Goal: Task Accomplishment & Management: Complete application form

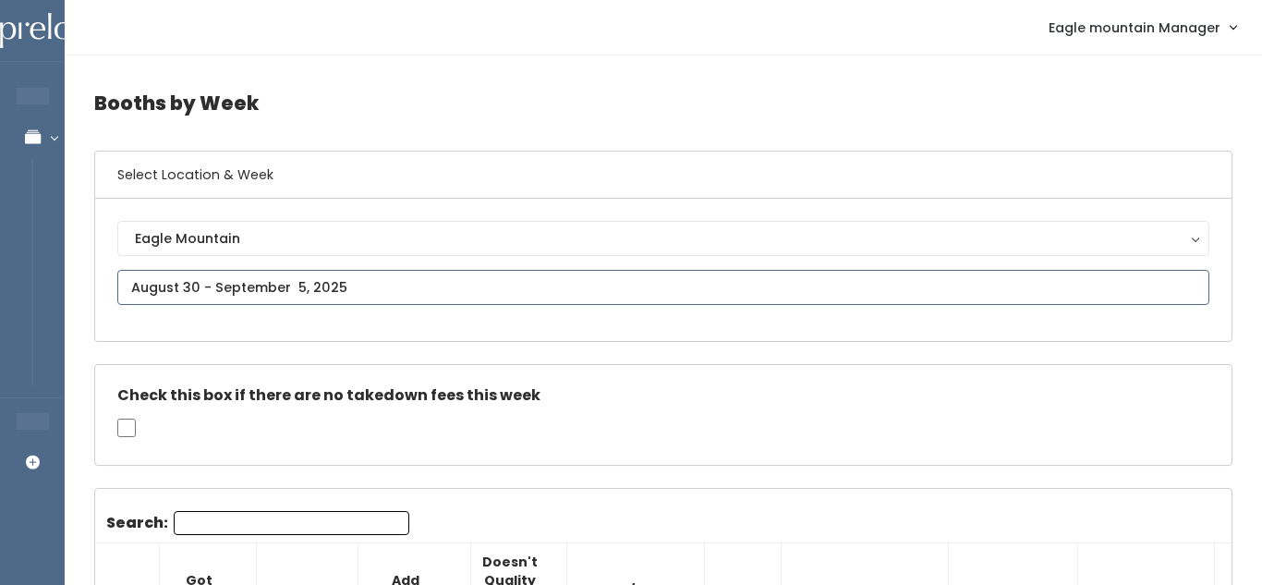
click at [195, 291] on input "text" at bounding box center [663, 287] width 1092 height 35
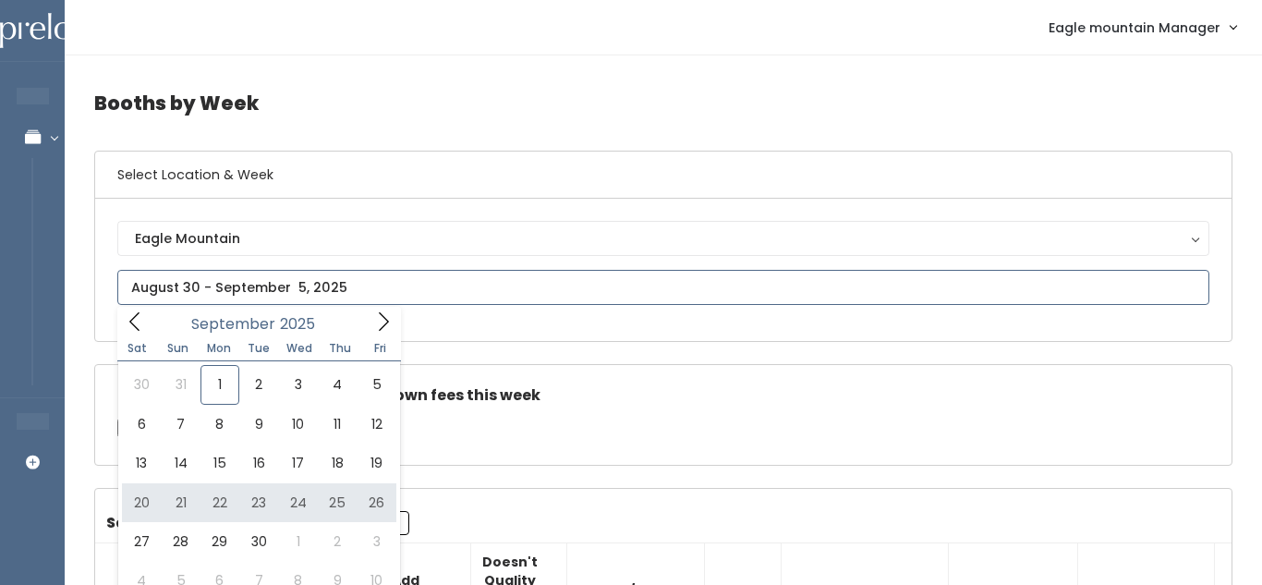
type input "[DATE] to [DATE]"
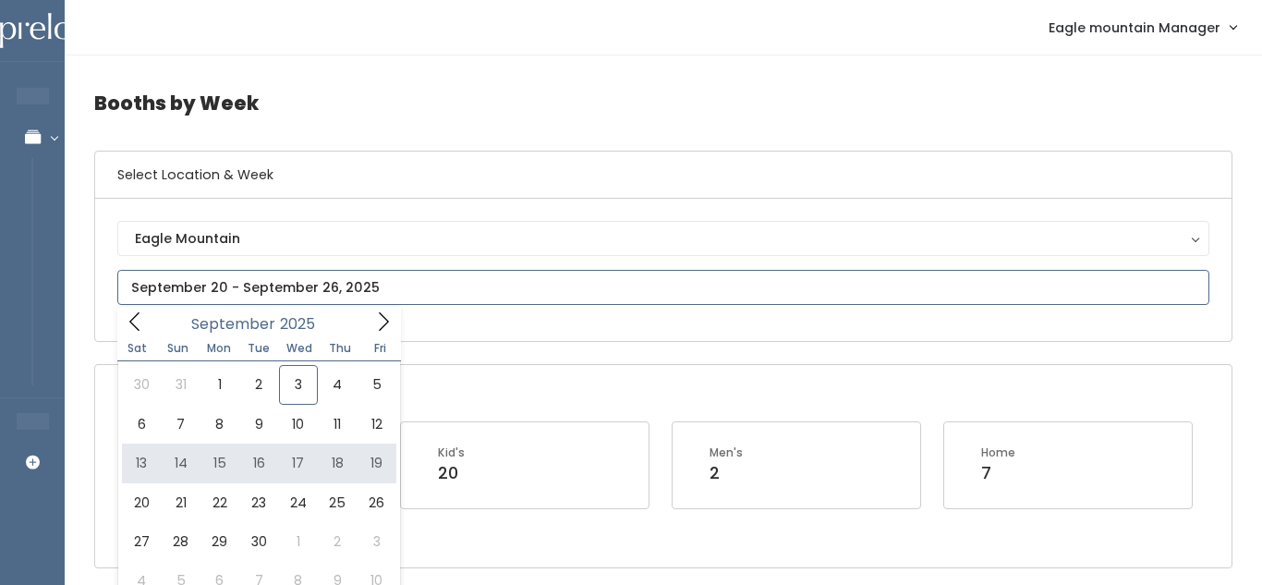
type input "September 13 to September 19"
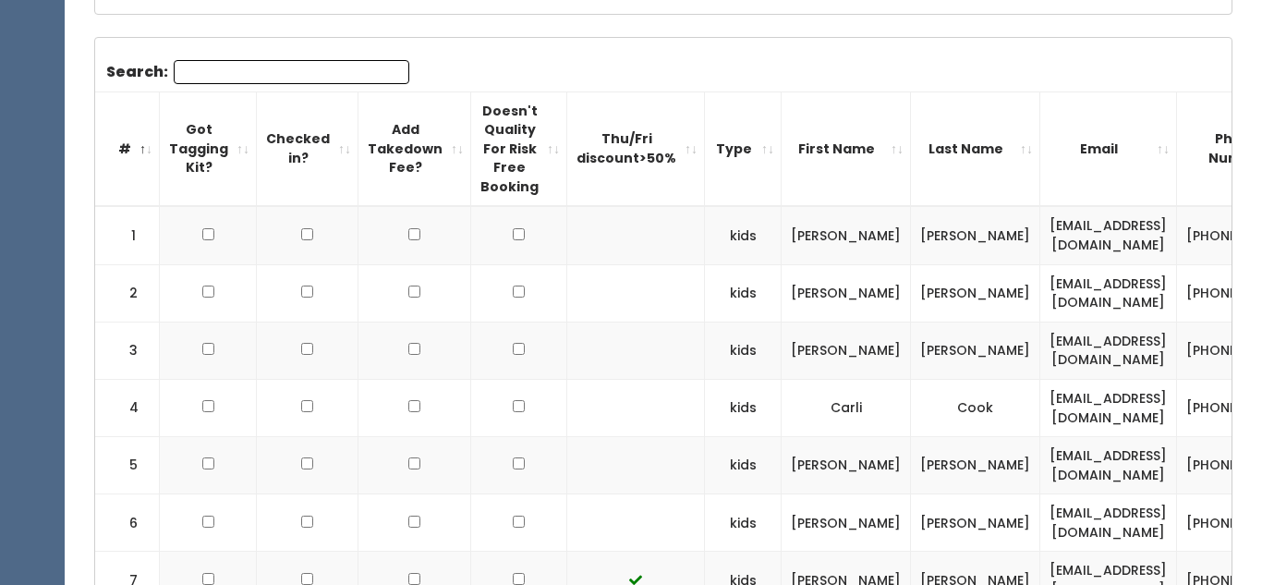
scroll to position [417, 0]
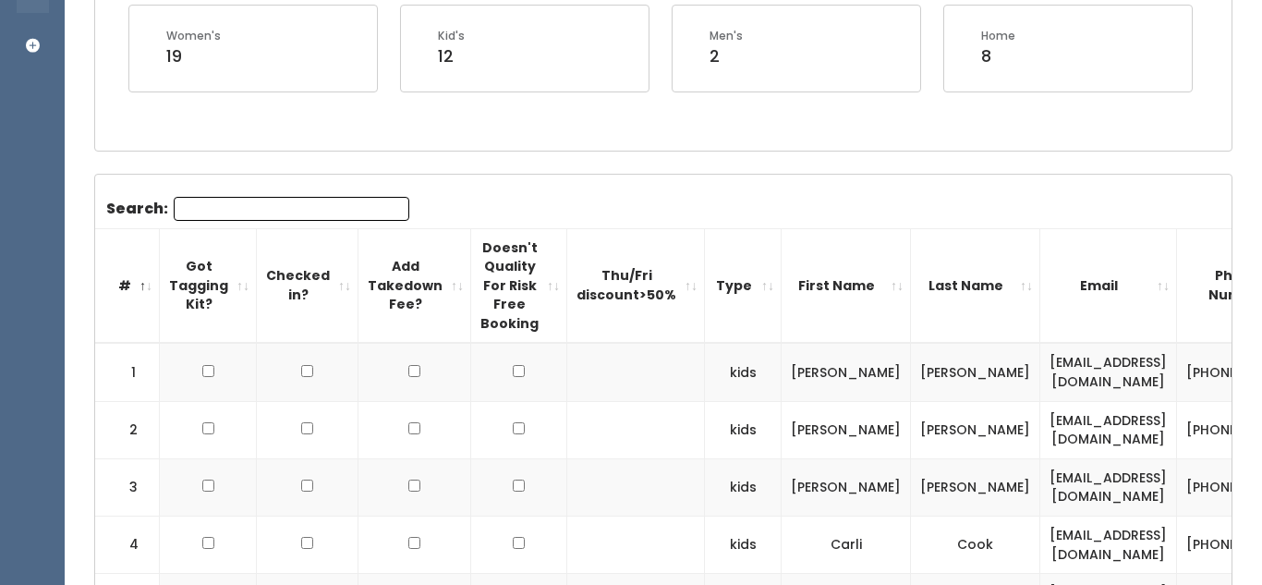
click at [332, 211] on input "Search:" at bounding box center [292, 209] width 236 height 24
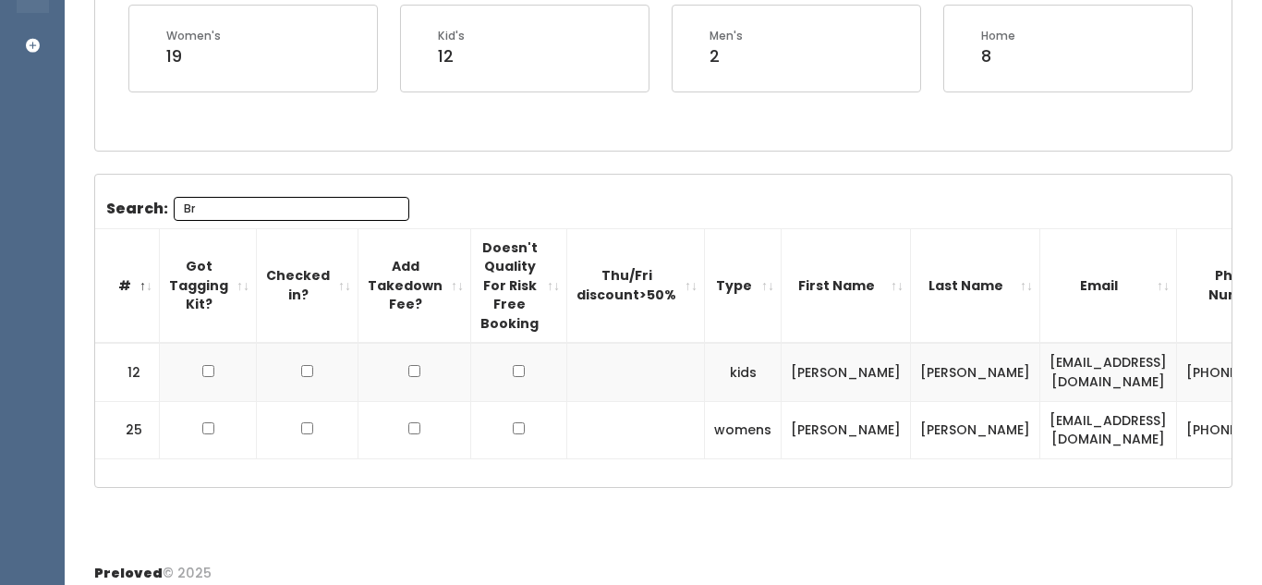
type input "Bri"
click at [392, 209] on input "Bri" at bounding box center [292, 209] width 236 height 24
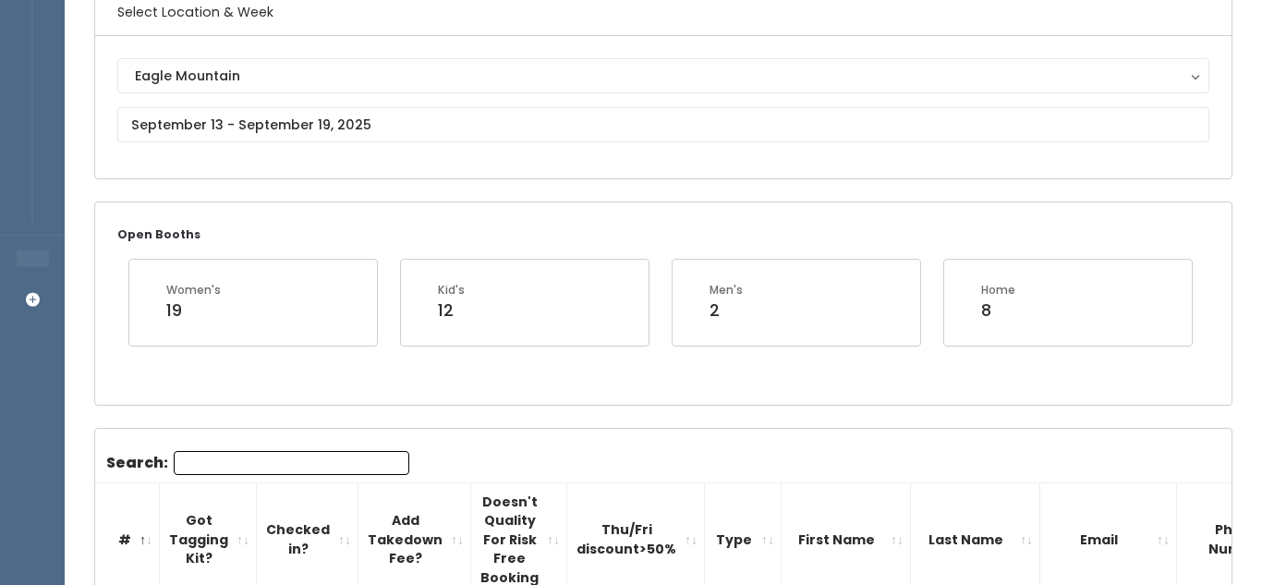
scroll to position [154, 0]
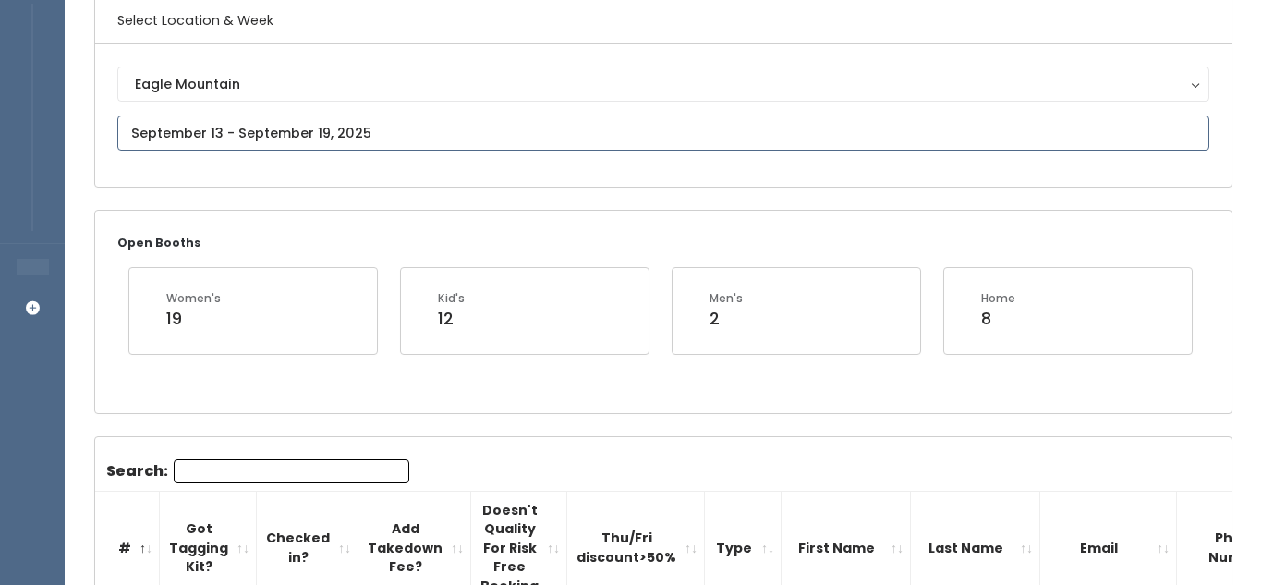
click at [409, 133] on input "text" at bounding box center [663, 132] width 1092 height 35
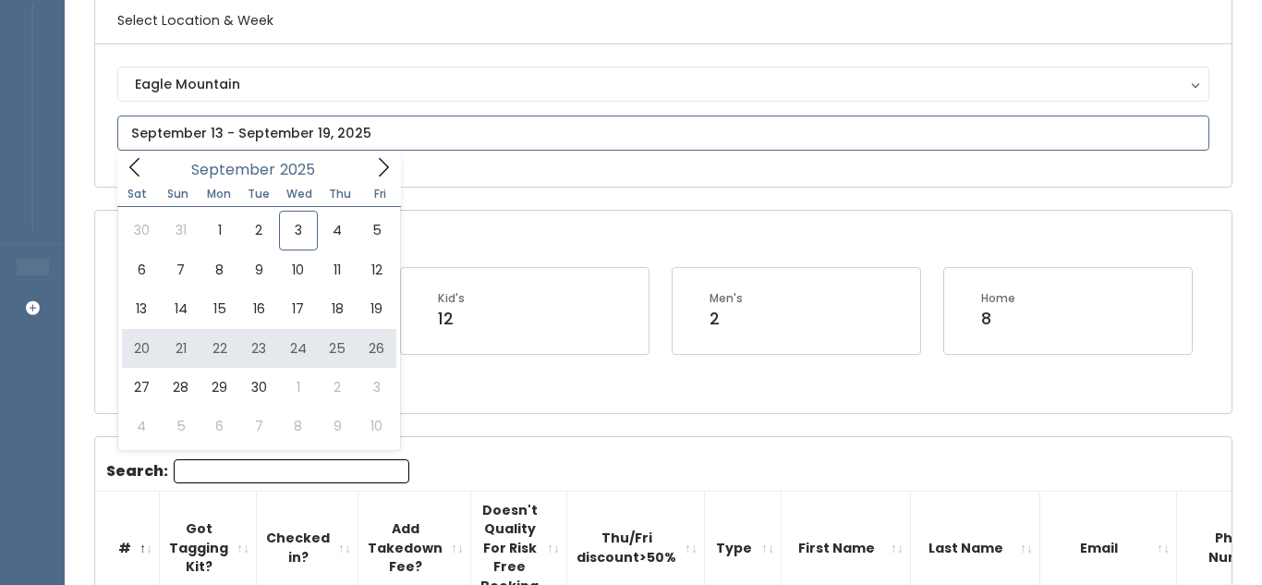
type input "[DATE] to [DATE]"
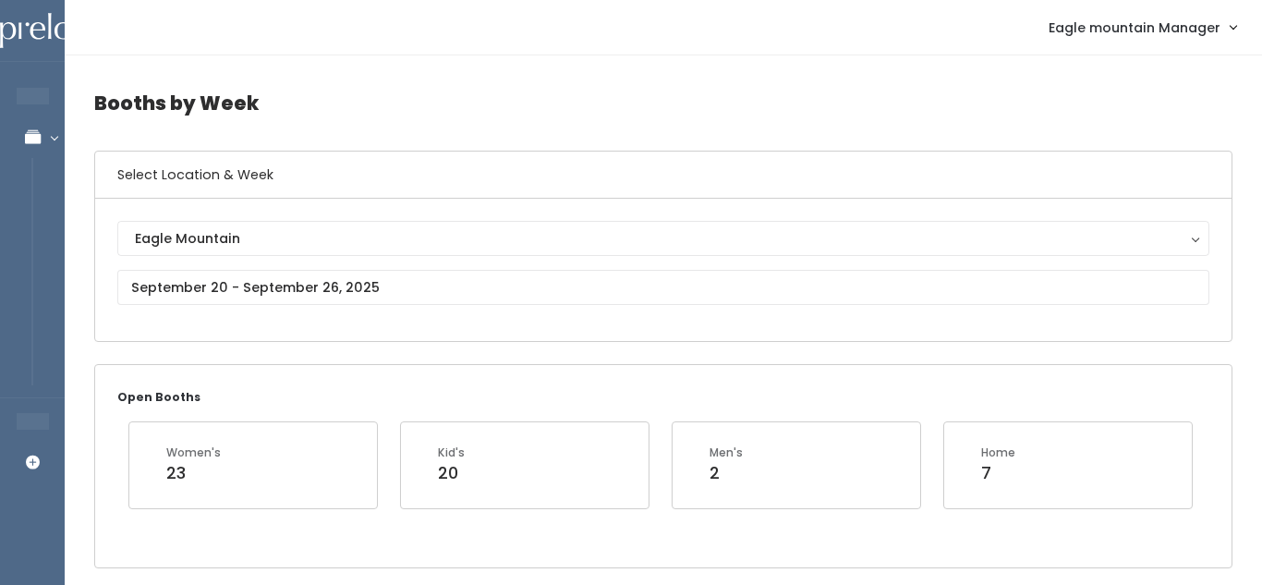
scroll to position [1, 0]
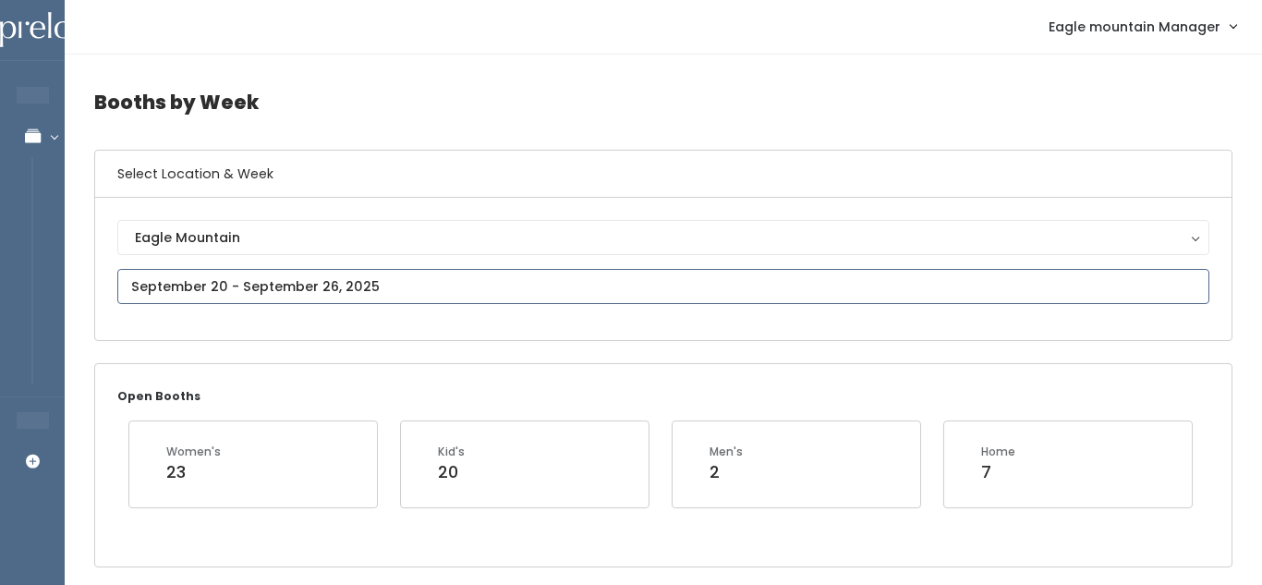
click at [423, 296] on input "text" at bounding box center [663, 286] width 1092 height 35
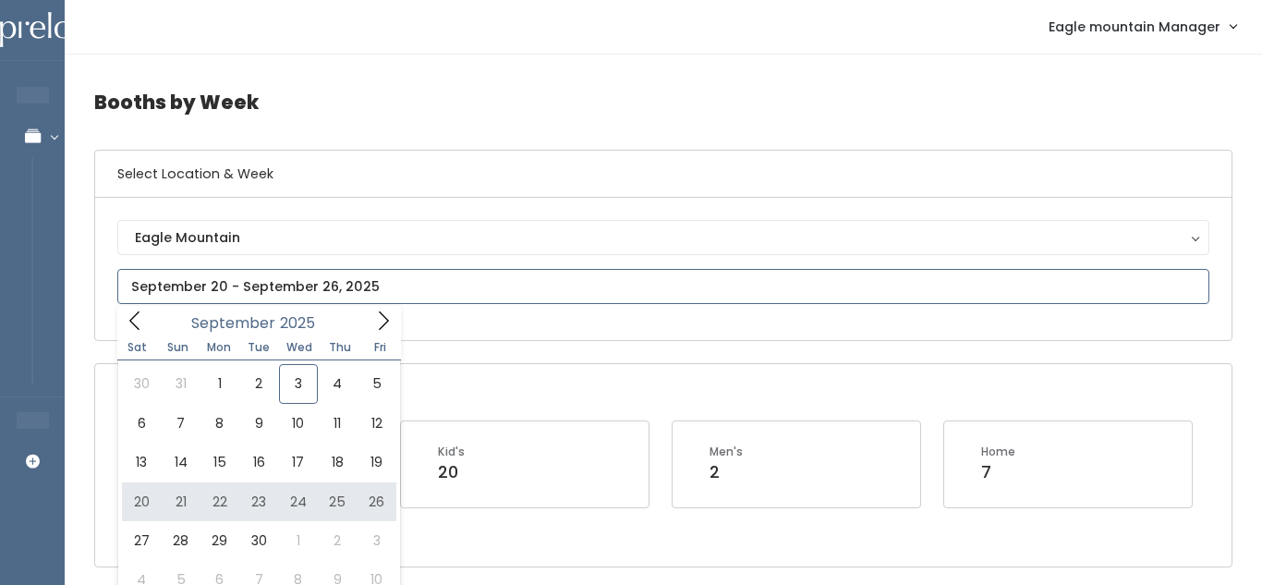
type input "[DATE] to [DATE]"
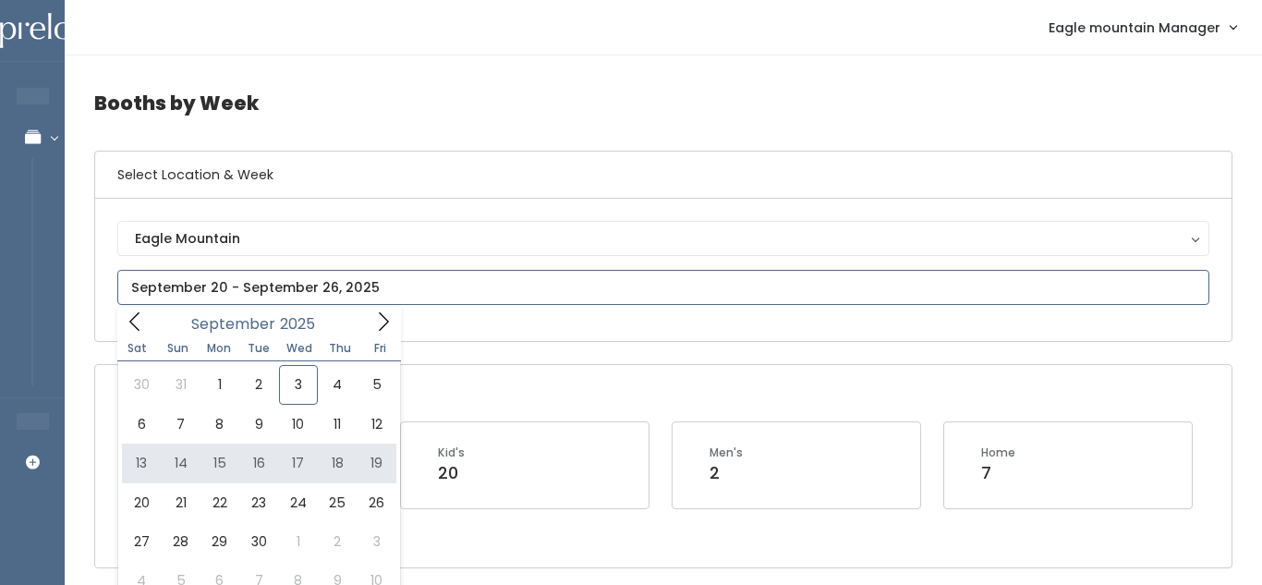
type input "September 13 to September 19"
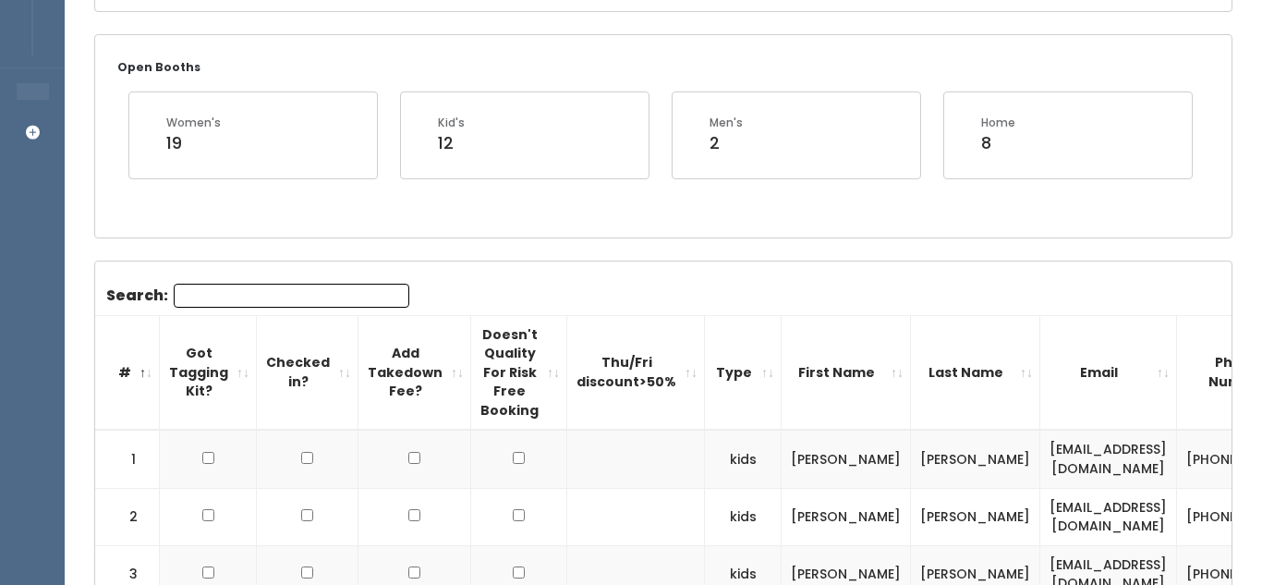
scroll to position [331, 0]
click at [352, 293] on input "Search:" at bounding box center [292, 295] width 236 height 24
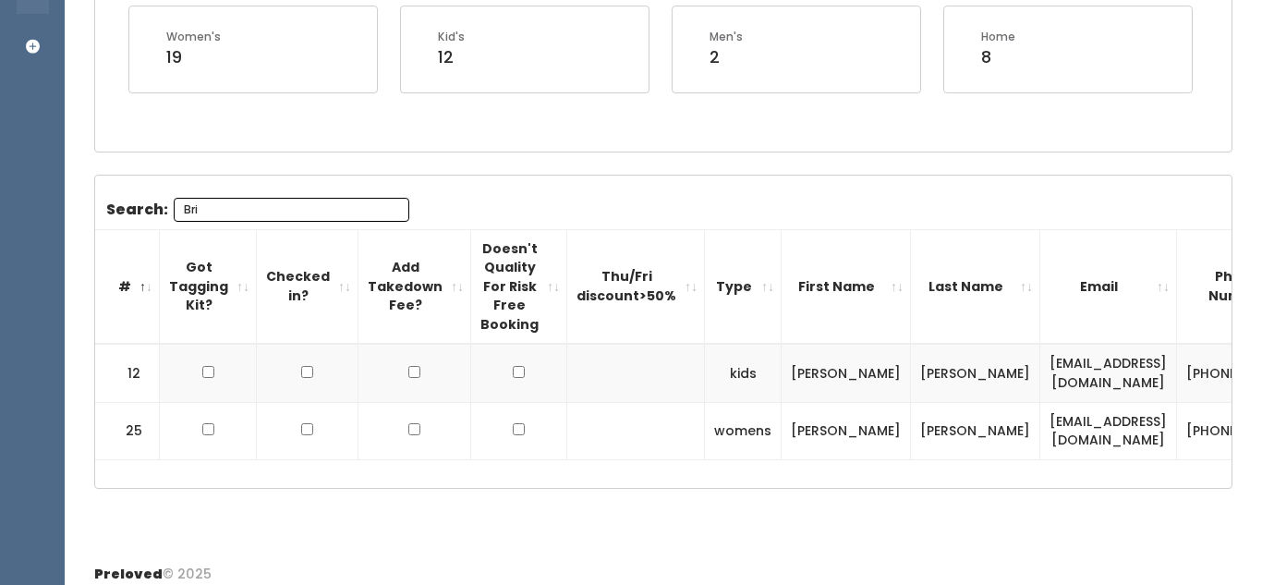
scroll to position [0, 129]
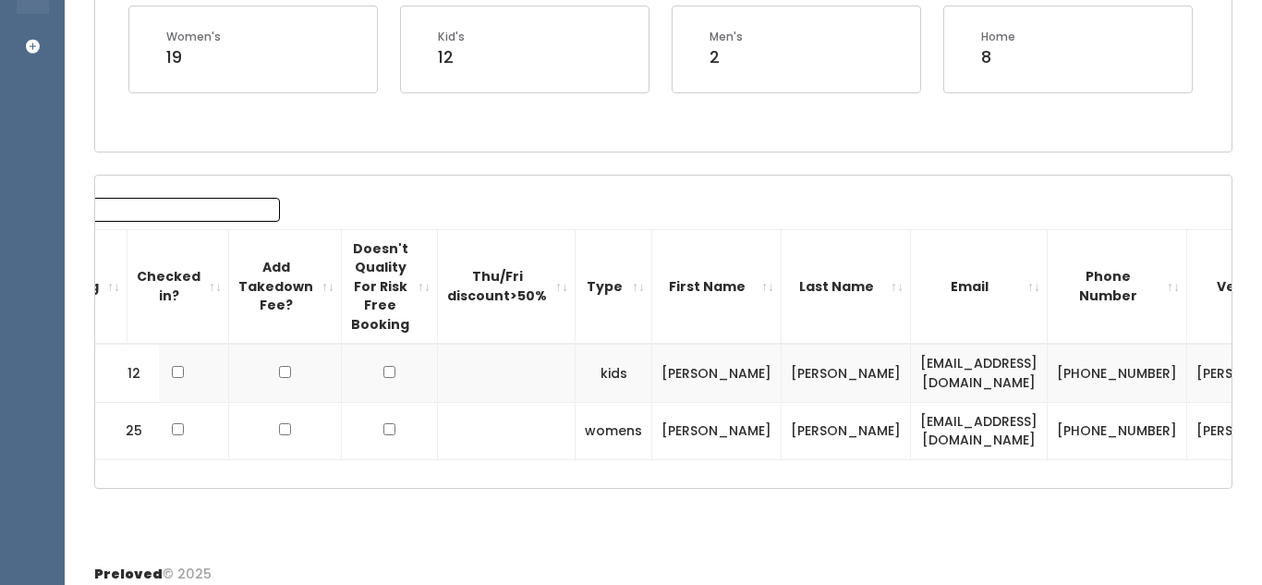
type input "Bri"
drag, startPoint x: 802, startPoint y: 380, endPoint x: 954, endPoint y: 386, distance: 152.5
click at [954, 386] on td "britzmariec@gmail.com" at bounding box center [979, 373] width 137 height 58
copy td "britzmariec@gmail.com"
drag, startPoint x: 991, startPoint y: 366, endPoint x: 1058, endPoint y: 401, distance: 75.2
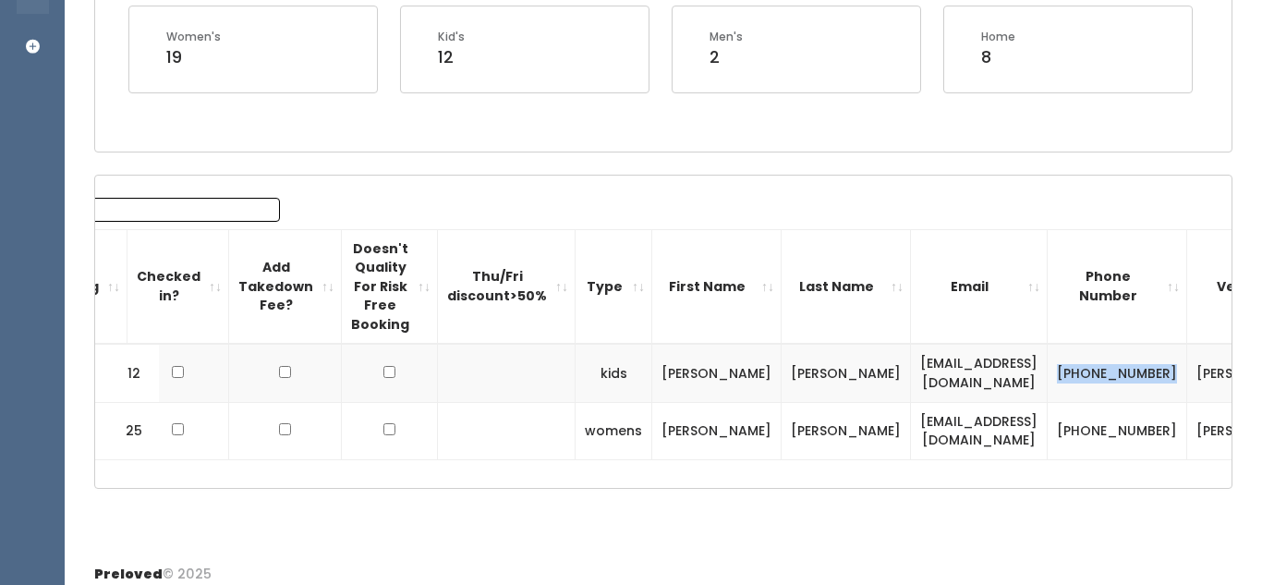
click at [1058, 401] on td "(801) 874-7280" at bounding box center [1116, 373] width 139 height 58
copy td "(801) 874-7280"
drag, startPoint x: 1082, startPoint y: 365, endPoint x: 1119, endPoint y: 410, distance: 58.4
click at [1187, 402] on td "[PERSON_NAME]" at bounding box center [1251, 373] width 129 height 58
click at [1187, 375] on td "[PERSON_NAME]" at bounding box center [1251, 373] width 129 height 58
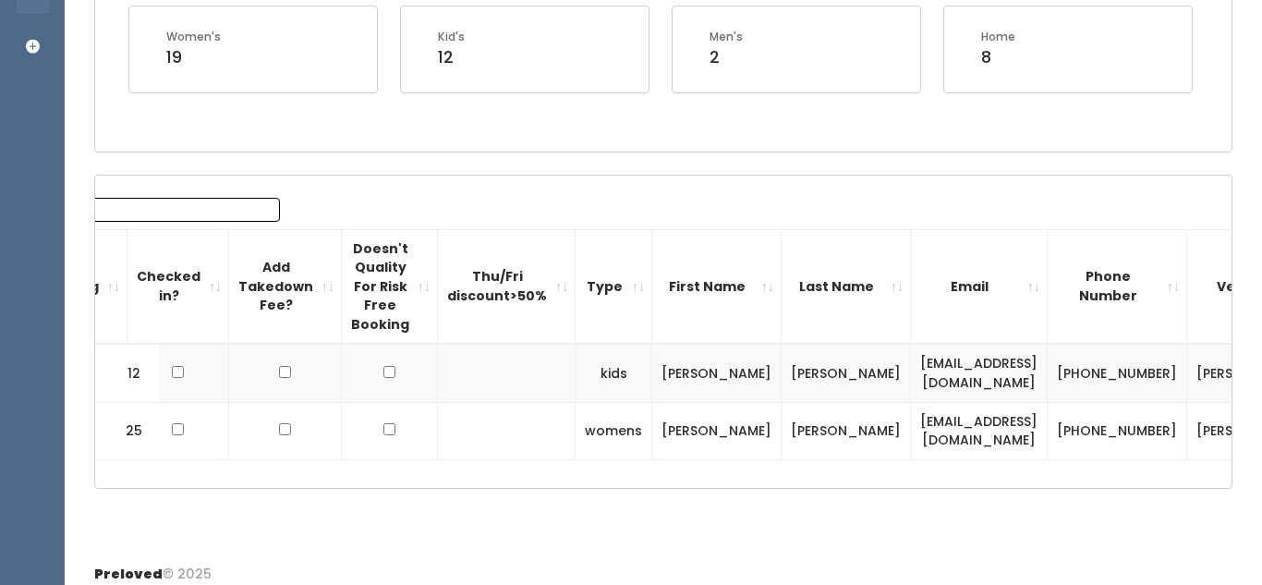
drag, startPoint x: 1081, startPoint y: 364, endPoint x: 1134, endPoint y: 399, distance: 64.0
click at [1187, 399] on td "[PERSON_NAME]" at bounding box center [1251, 373] width 129 height 58
copy td "[PERSON_NAME]"
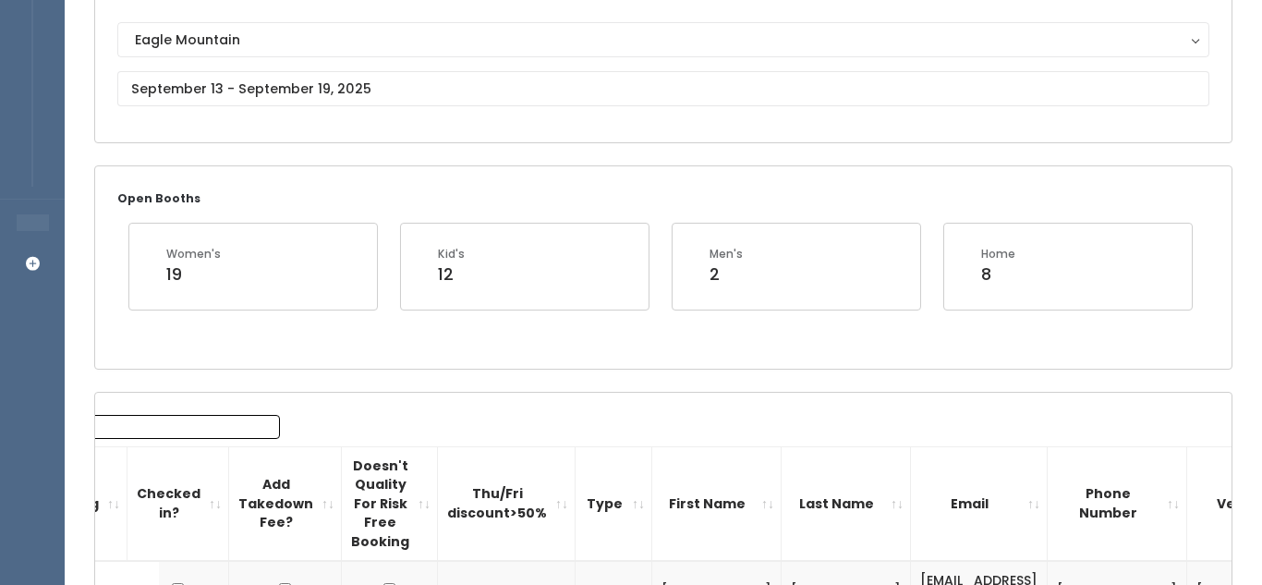
scroll to position [198, 0]
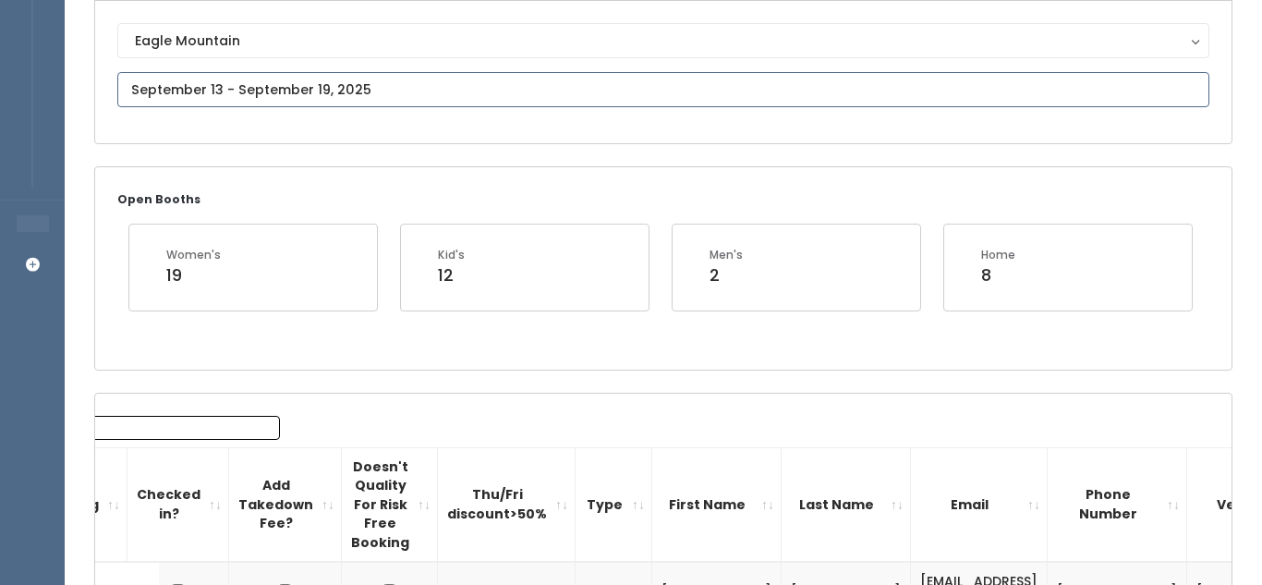
click at [429, 101] on input "text" at bounding box center [663, 89] width 1092 height 35
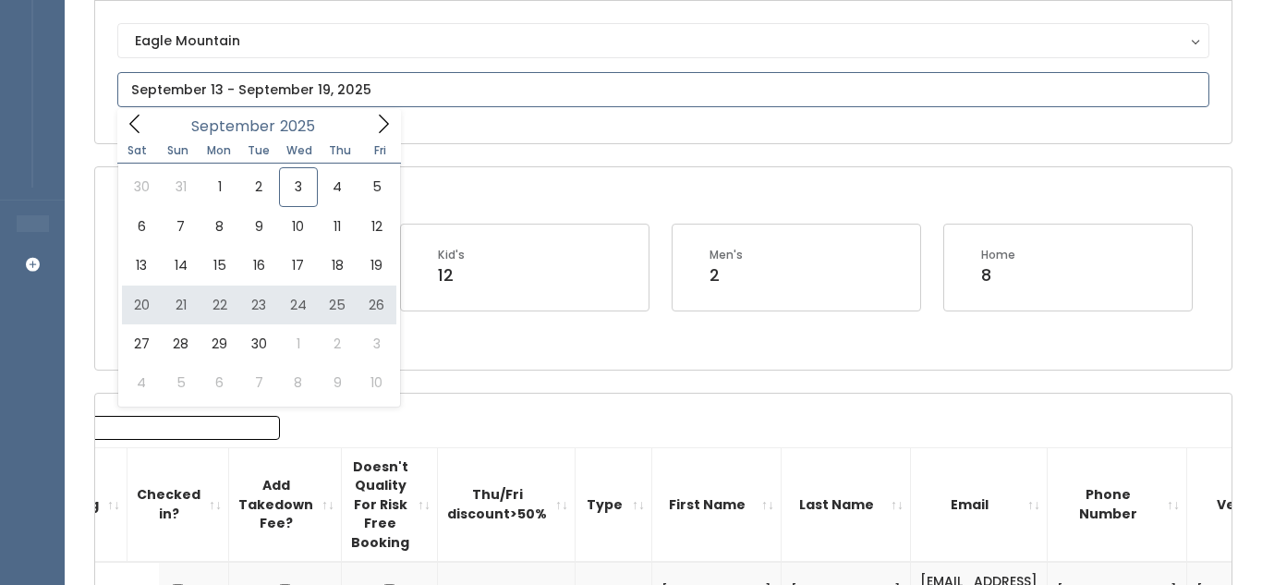
type input "September 20 to September 26"
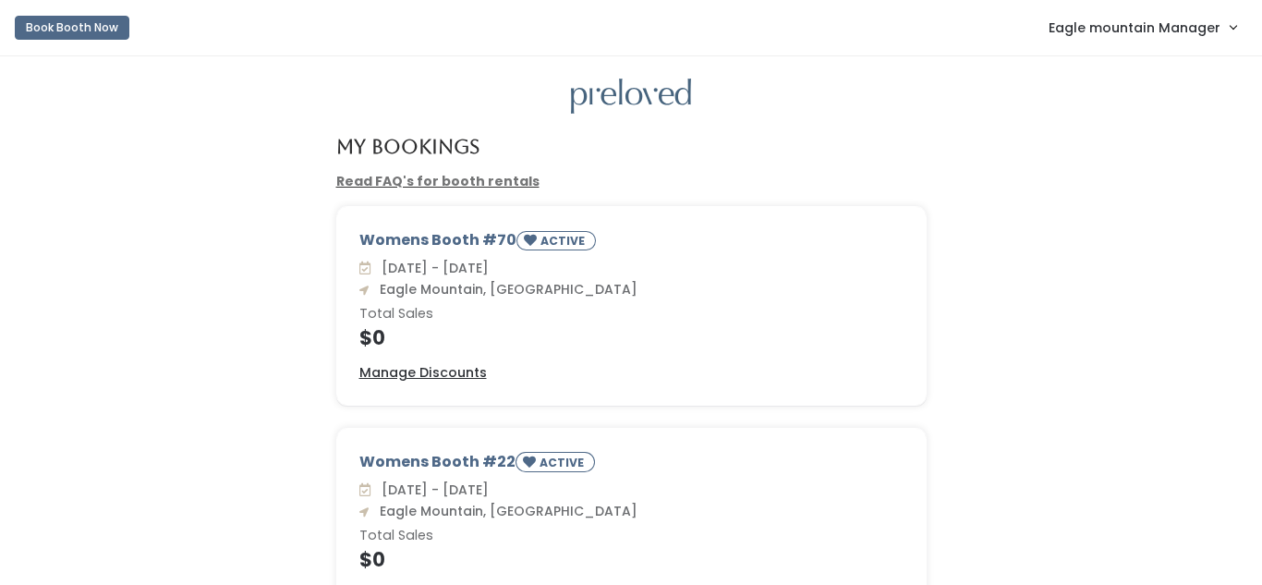
click at [1214, 23] on span "Eagle mountain Manager" at bounding box center [1134, 28] width 172 height 20
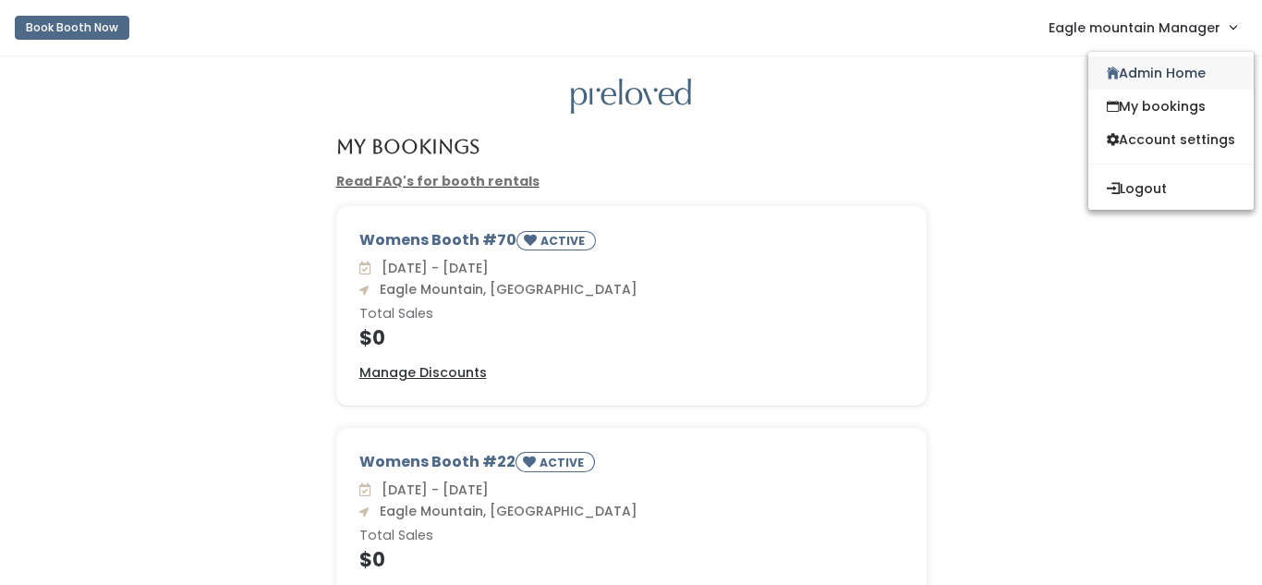
click at [1131, 76] on link "Admin Home" at bounding box center [1170, 72] width 165 height 33
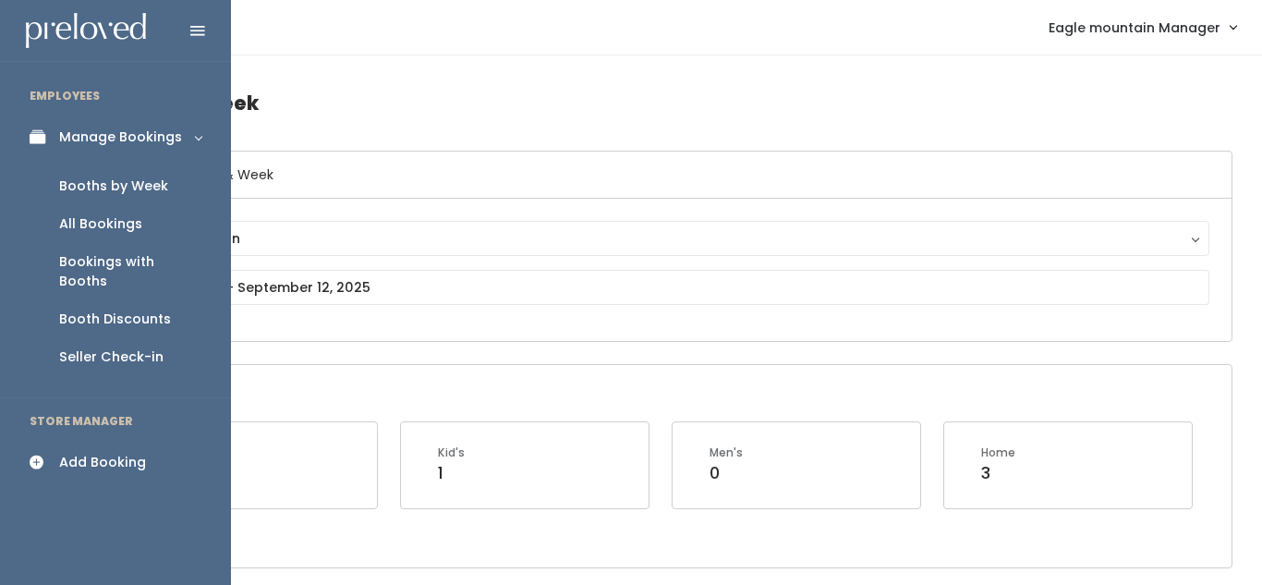
click at [25, 445] on link "Add Booking" at bounding box center [115, 462] width 231 height 42
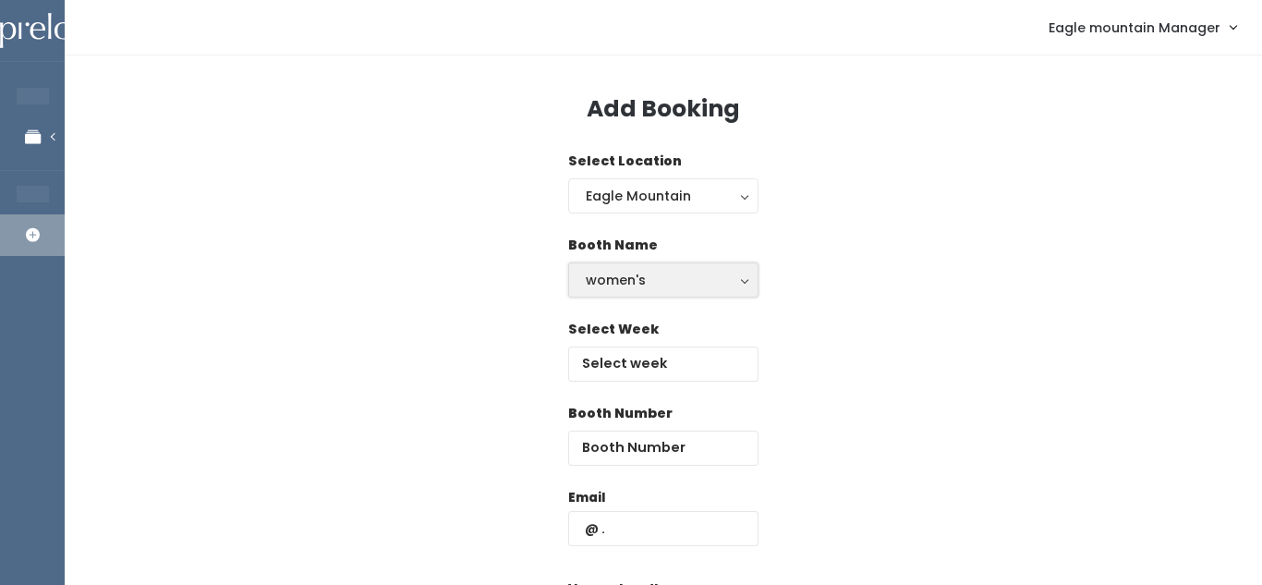
click at [689, 289] on button "women's" at bounding box center [663, 279] width 190 height 35
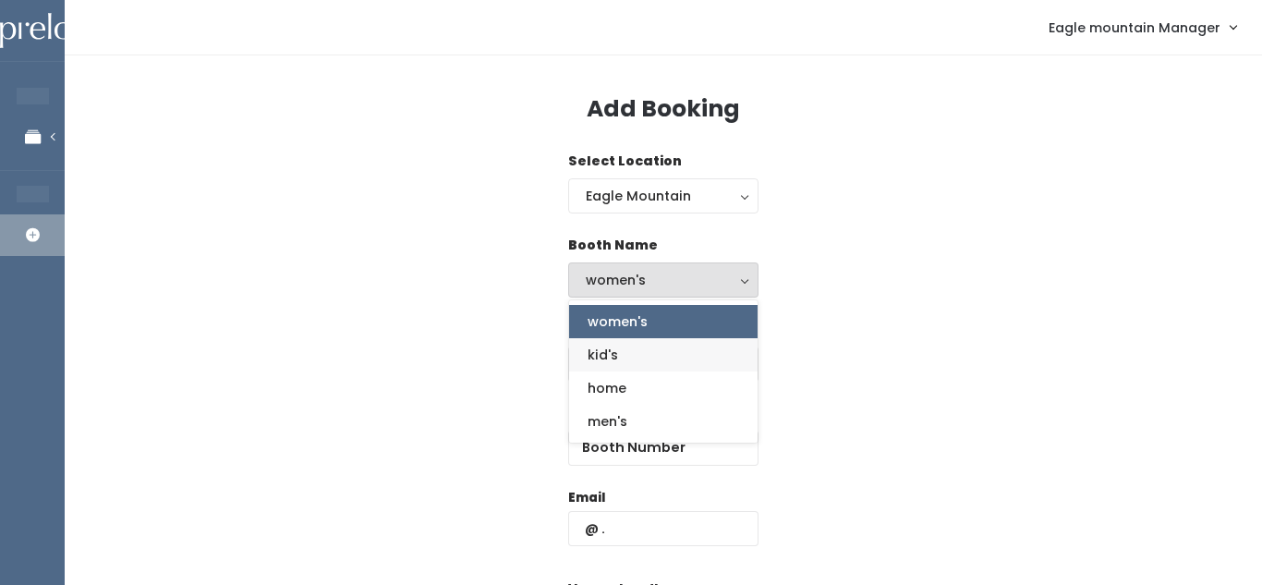
click at [654, 352] on link "kid's" at bounding box center [663, 354] width 188 height 33
select select "kids"
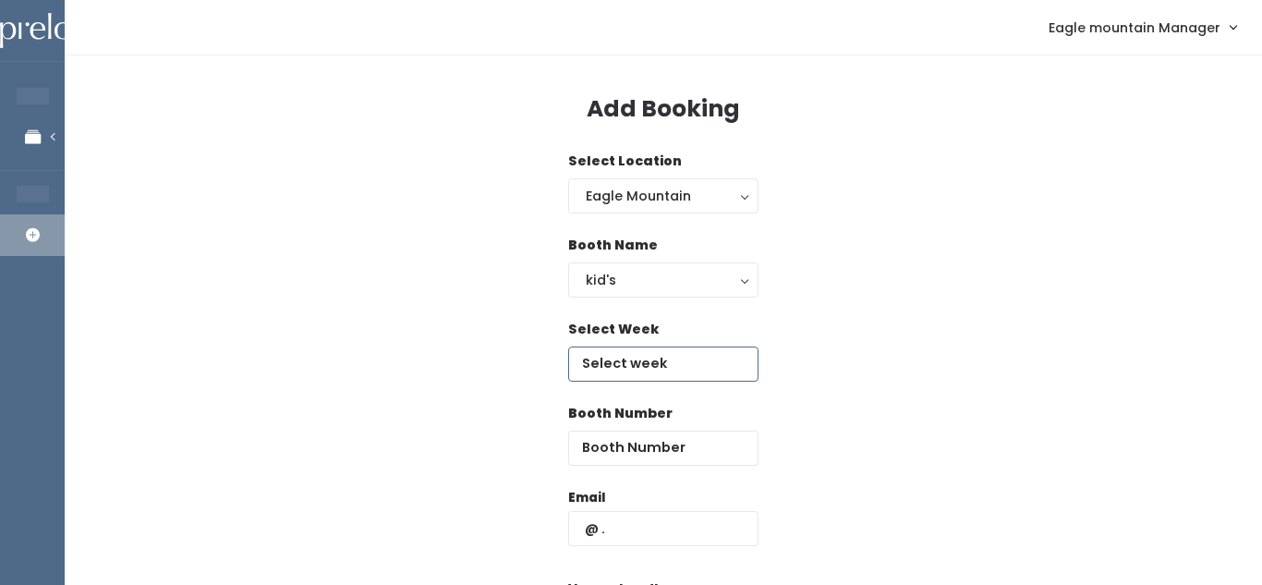
click at [637, 366] on input "text" at bounding box center [663, 363] width 190 height 35
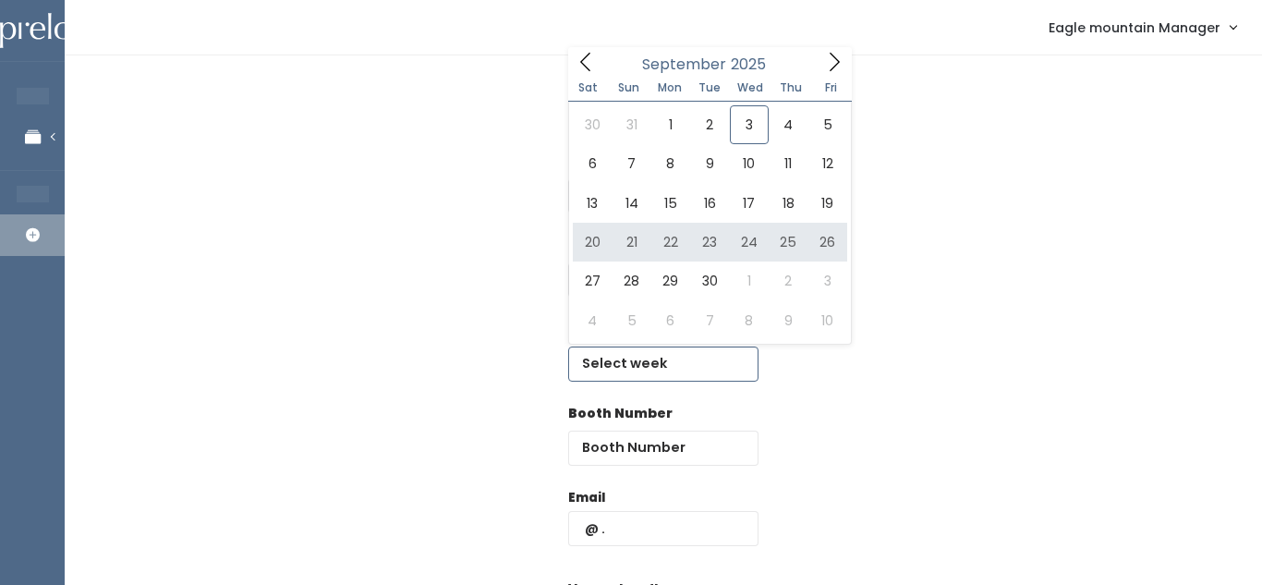
type input "September 20 to September 26"
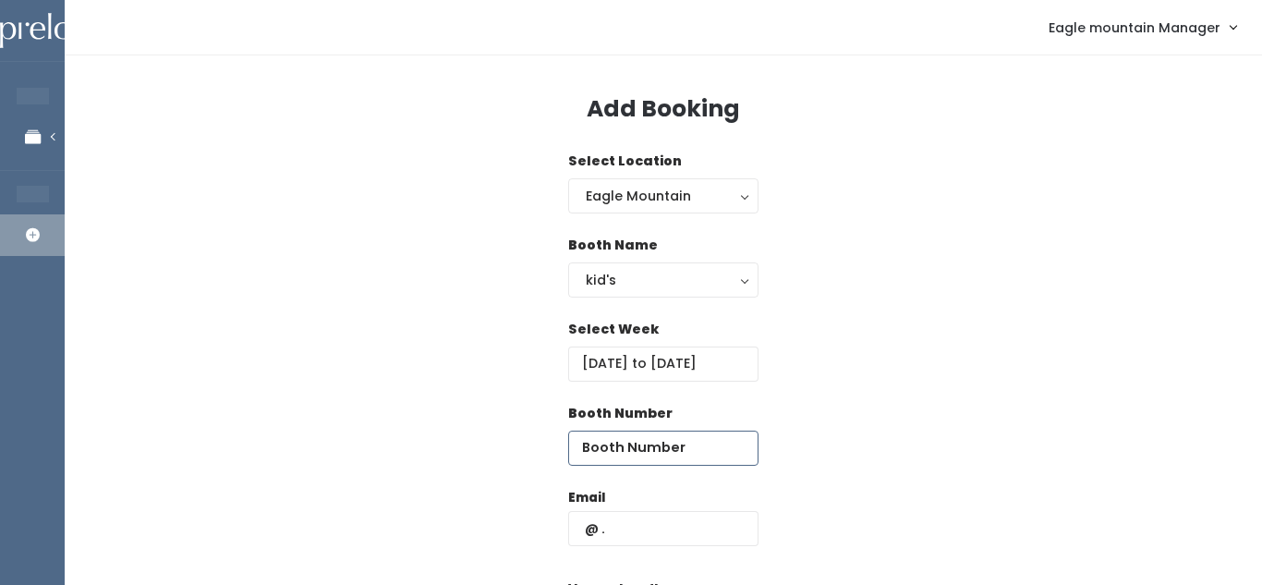
click at [630, 445] on input "number" at bounding box center [663, 447] width 190 height 35
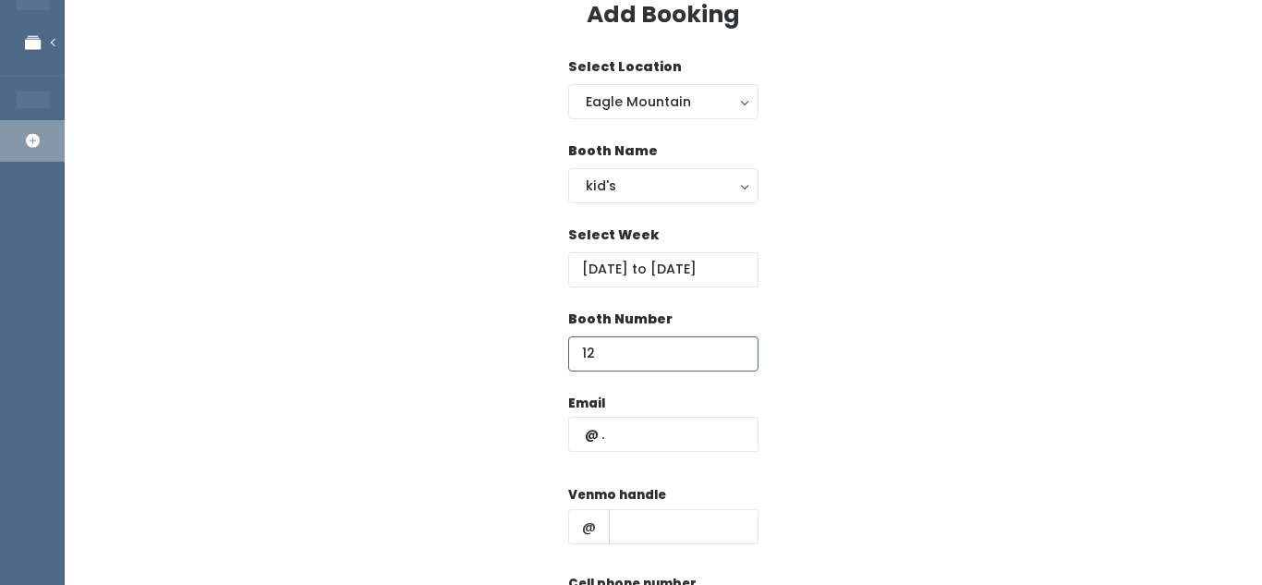
scroll to position [101, 0]
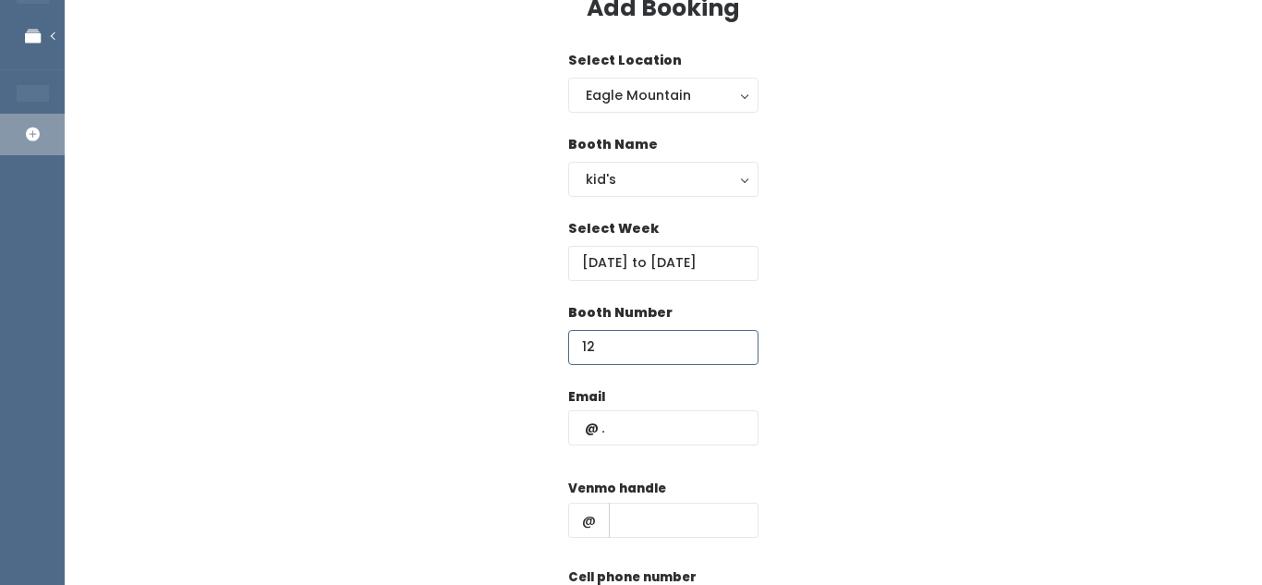
type input "12"
click at [669, 425] on input "text" at bounding box center [663, 427] width 190 height 35
paste input "[EMAIL_ADDRESS][DOMAIN_NAME]"
type input "[EMAIL_ADDRESS][DOMAIN_NAME]"
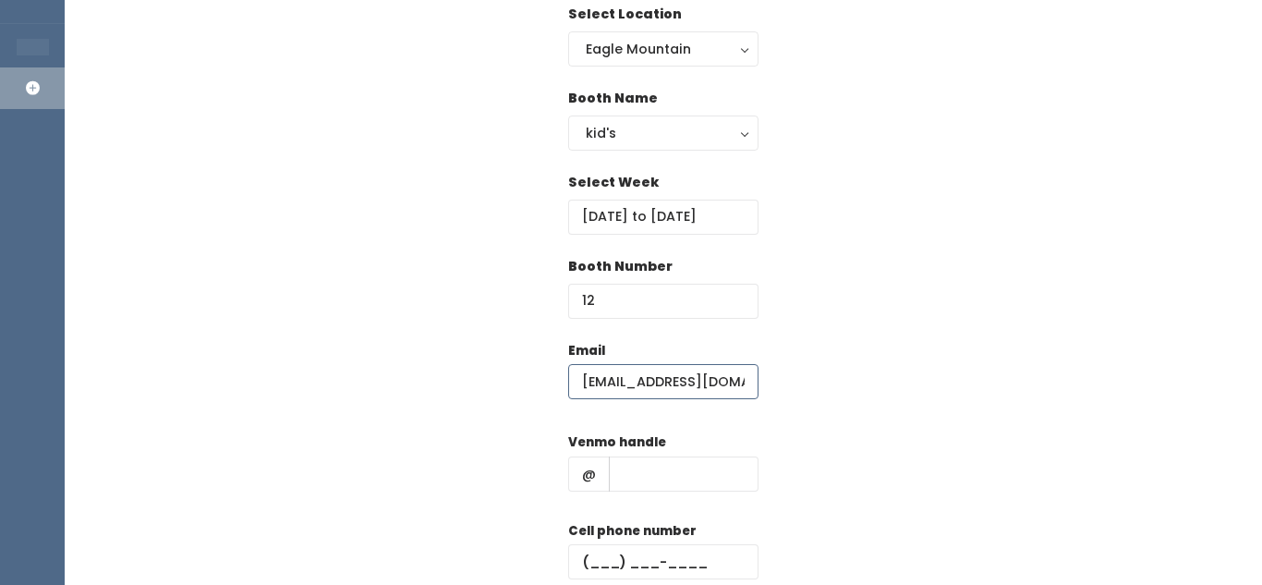
scroll to position [149, 0]
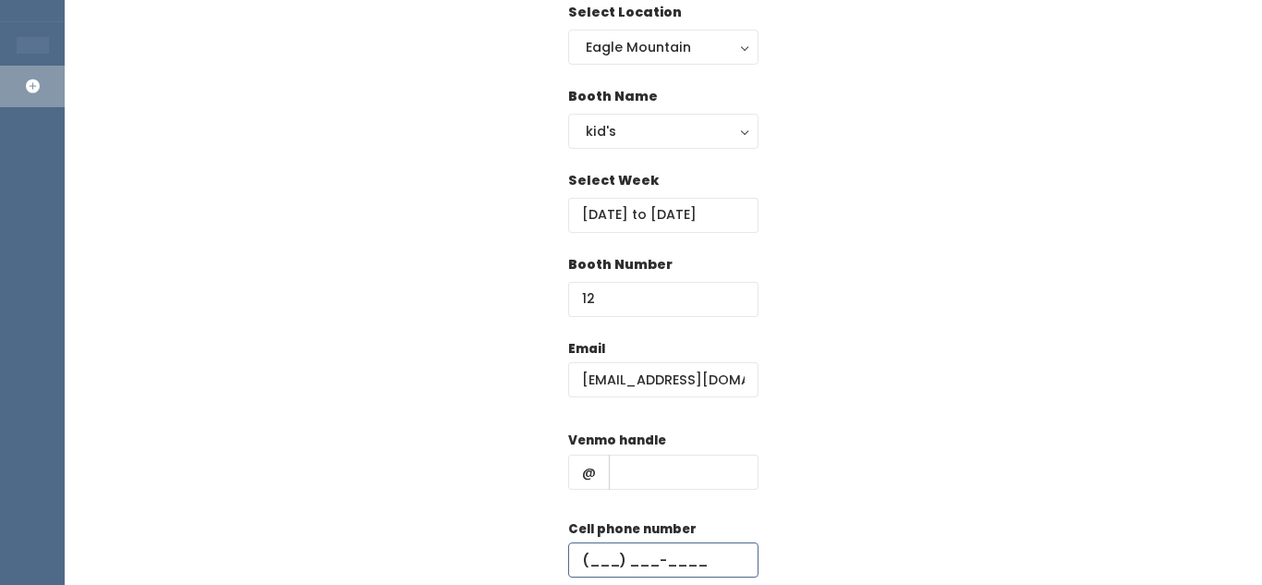
click at [672, 546] on input "text" at bounding box center [663, 559] width 190 height 35
paste input "[PHONE_NUMBER]"
type input "[PHONE_NUMBER]"
click at [679, 464] on input "text" at bounding box center [684, 471] width 150 height 35
paste input "[PERSON_NAME]"
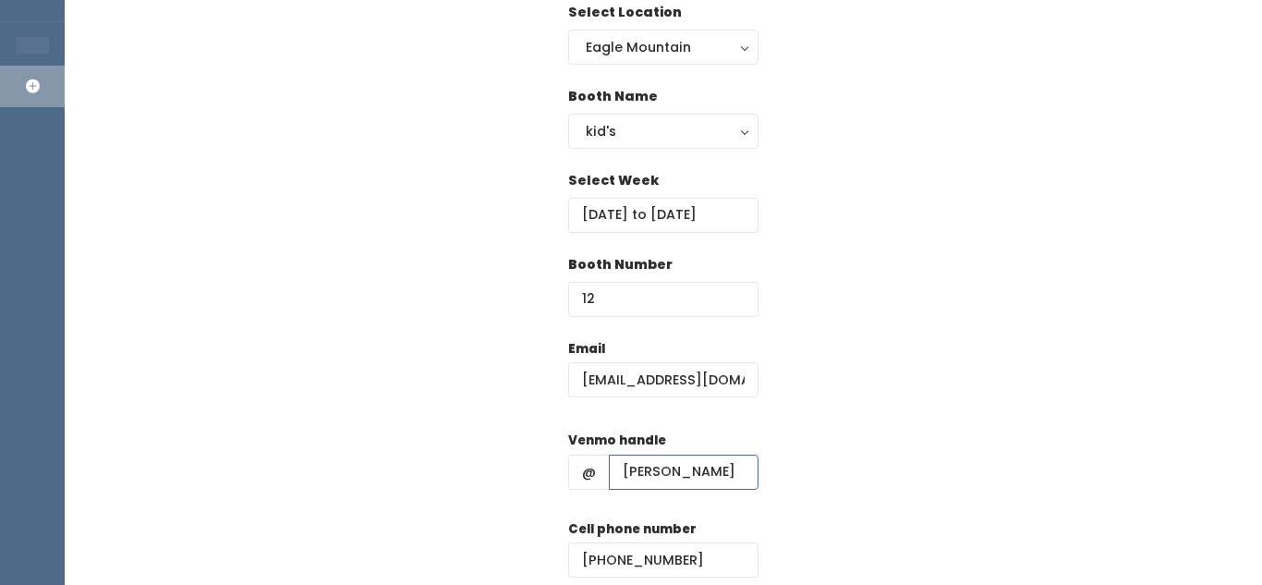
scroll to position [0, 16]
type input "[PERSON_NAME]"
click at [815, 433] on div "Email britzmariec@gmail.com Venmo handle @ brittany-marie-pate Cell phone numbe…" at bounding box center [663, 502] width 1138 height 326
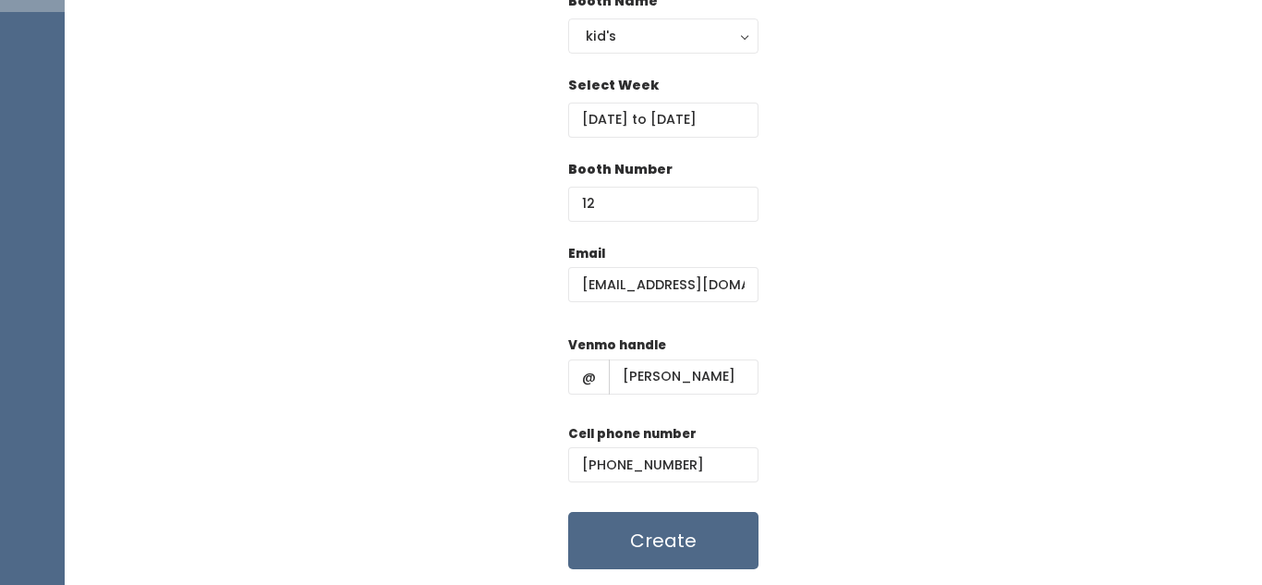
scroll to position [299, 0]
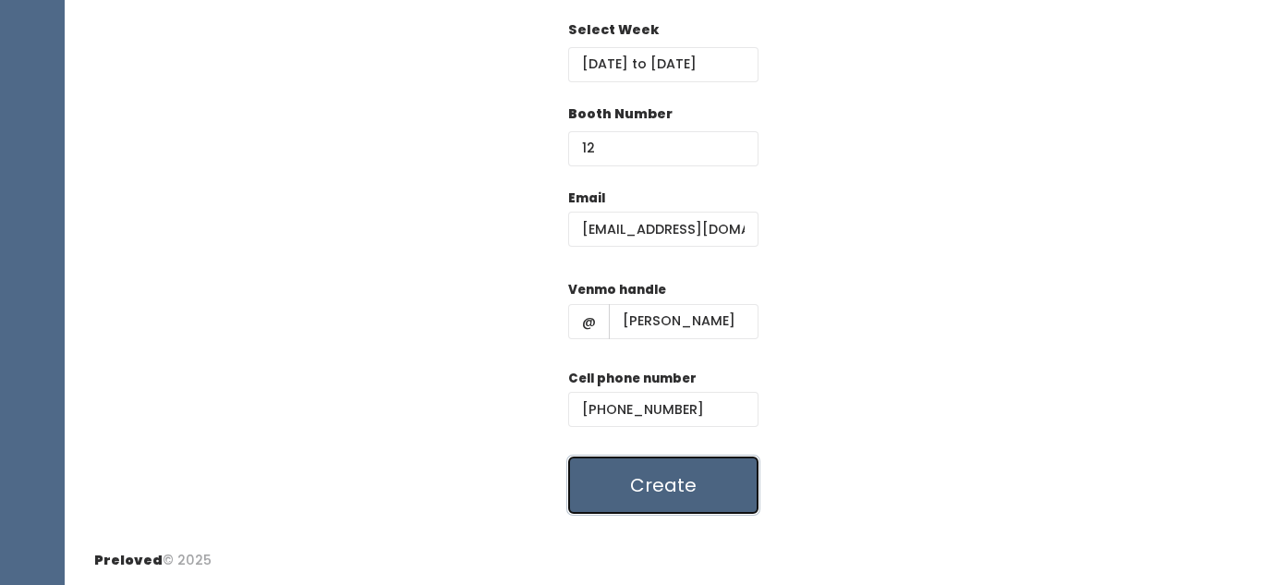
click at [675, 456] on button "Create" at bounding box center [663, 484] width 190 height 57
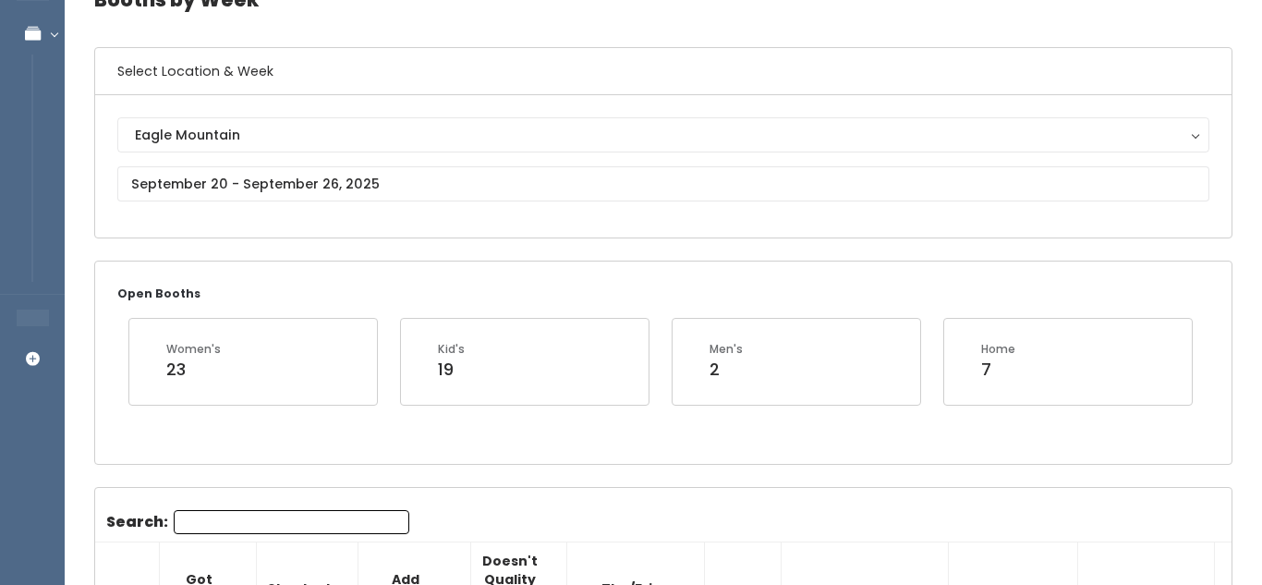
scroll to position [71, 0]
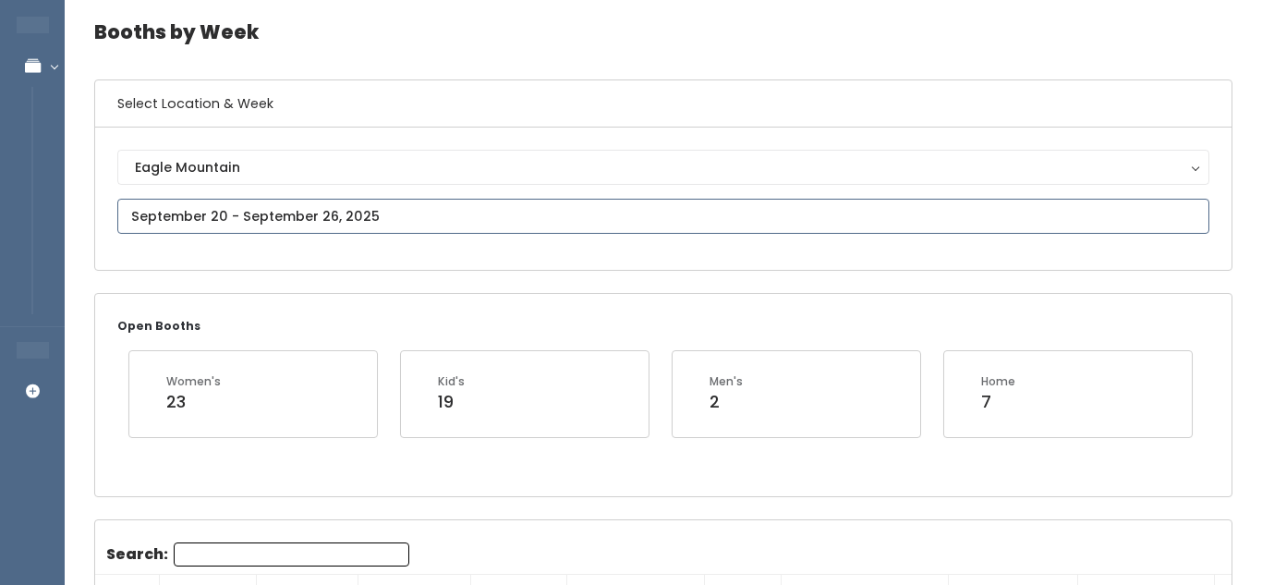
click at [447, 205] on input "text" at bounding box center [663, 216] width 1092 height 35
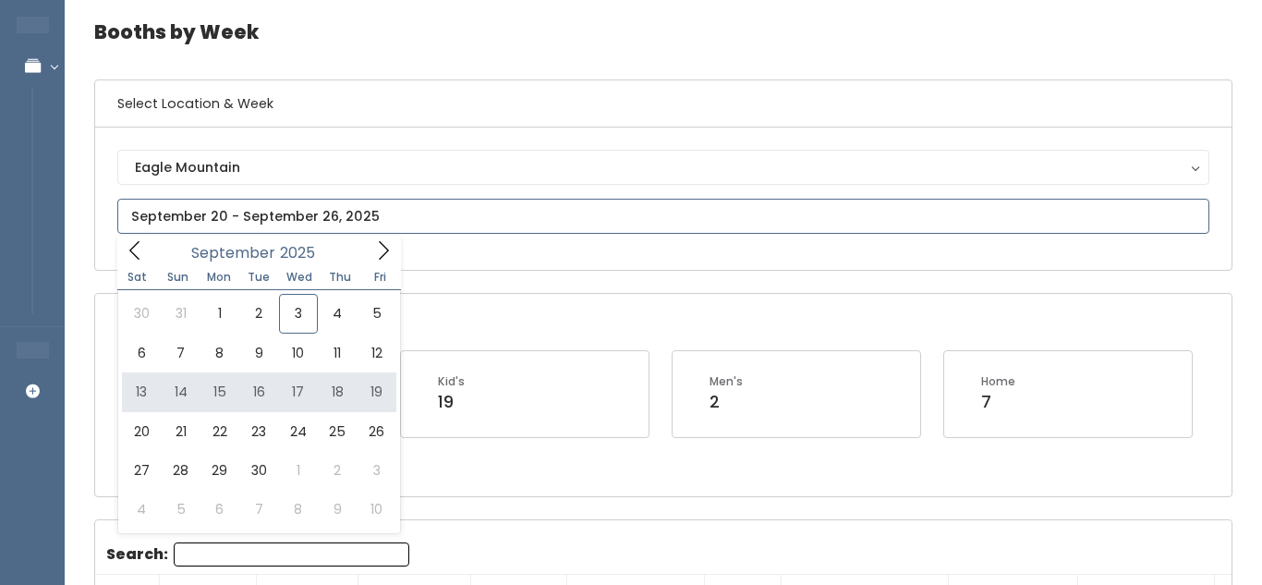
type input "[DATE] to [DATE]"
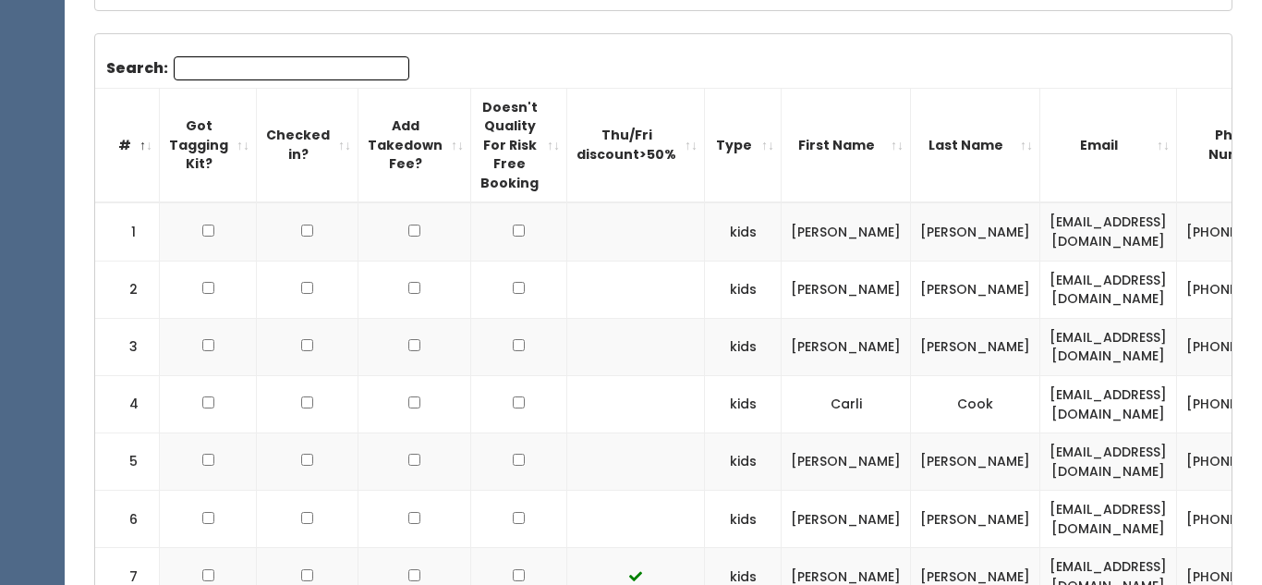
scroll to position [555, 0]
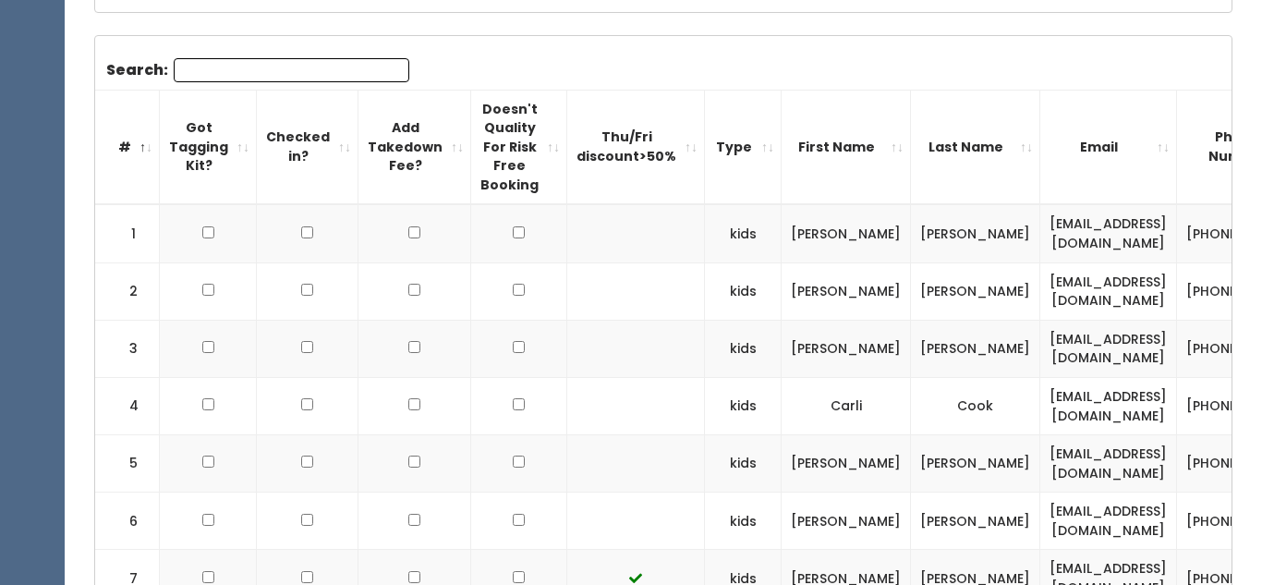
click at [363, 66] on input "Search:" at bounding box center [292, 70] width 236 height 24
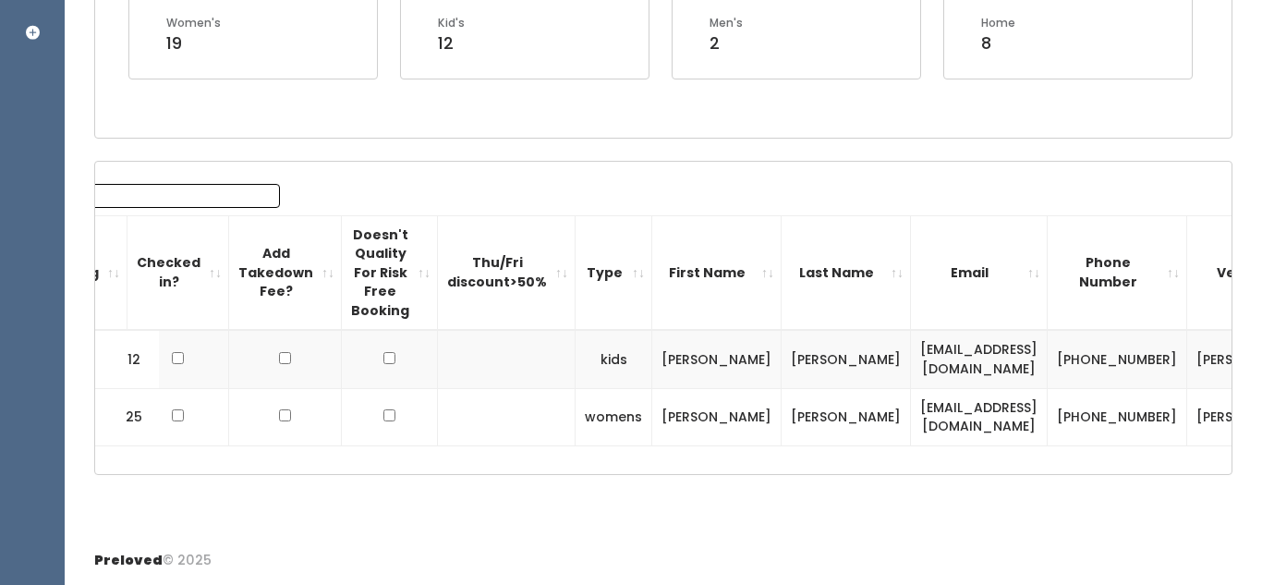
scroll to position [0, 127]
type input "bri"
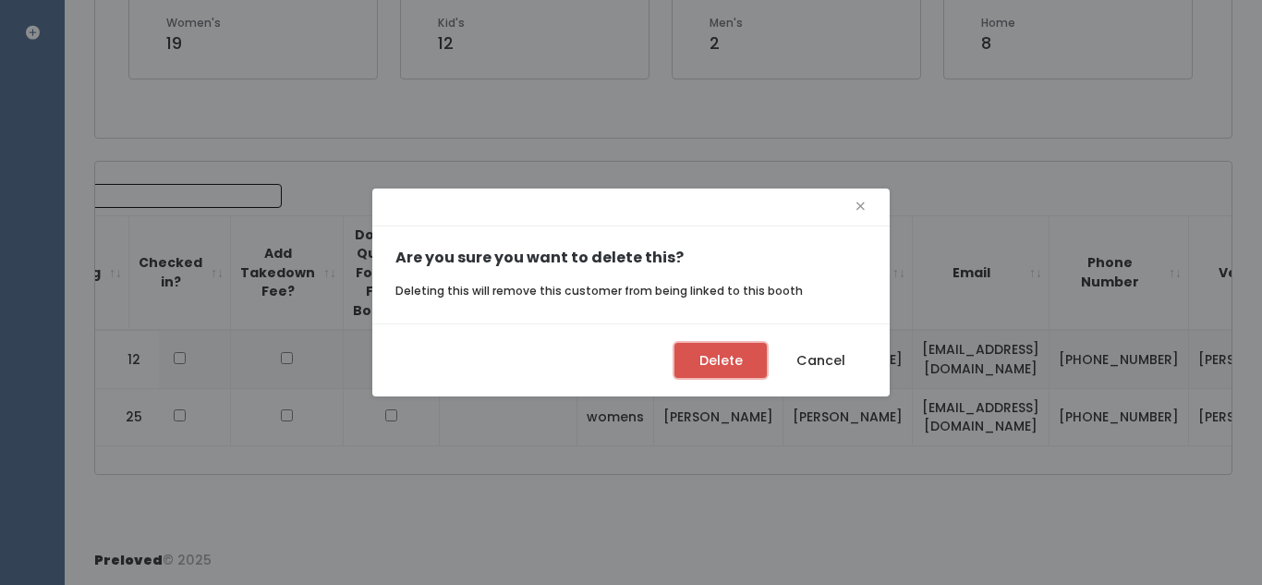
click at [734, 355] on button "Delete" at bounding box center [720, 360] width 92 height 35
